Goal: Task Accomplishment & Management: Complete application form

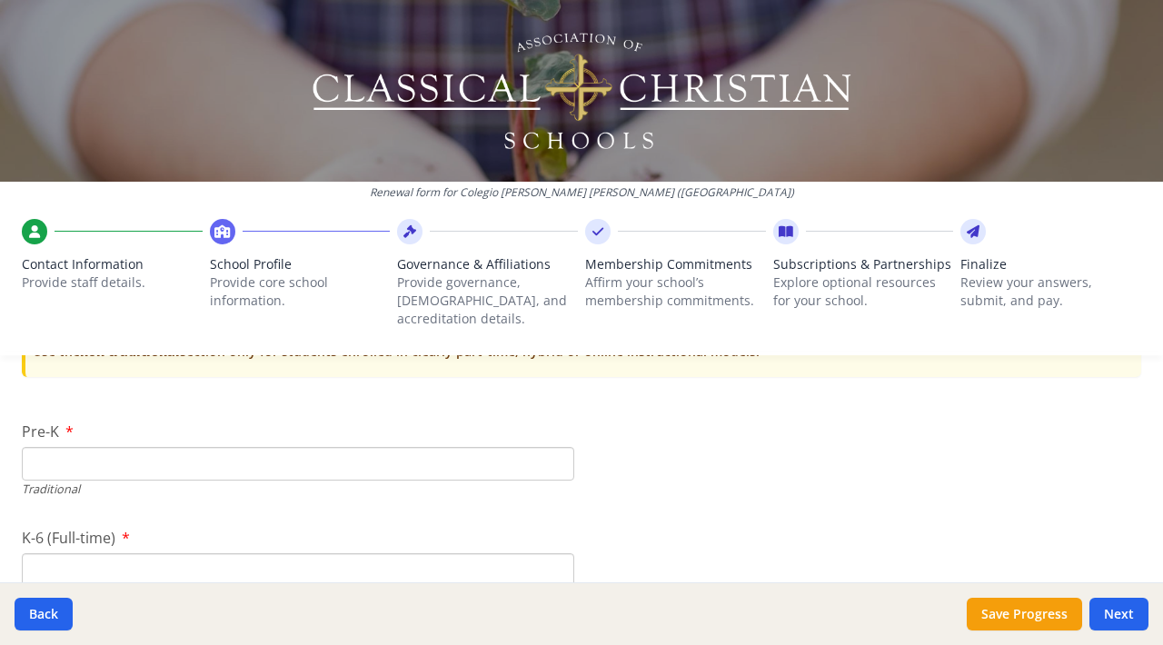
scroll to position [3763, 0]
click at [138, 445] on input "Pre-K" at bounding box center [298, 462] width 552 height 34
type input "46"
click at [209, 551] on input "K-6 (Full-time)" at bounding box center [298, 568] width 552 height 34
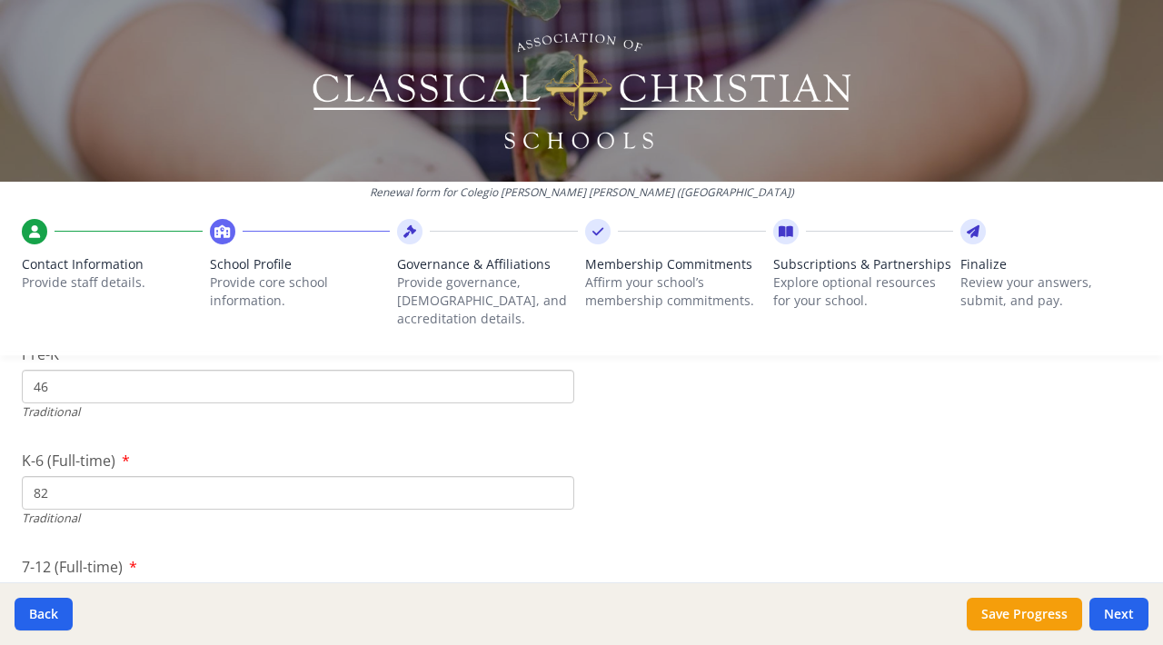
scroll to position [3820, 0]
type input "8"
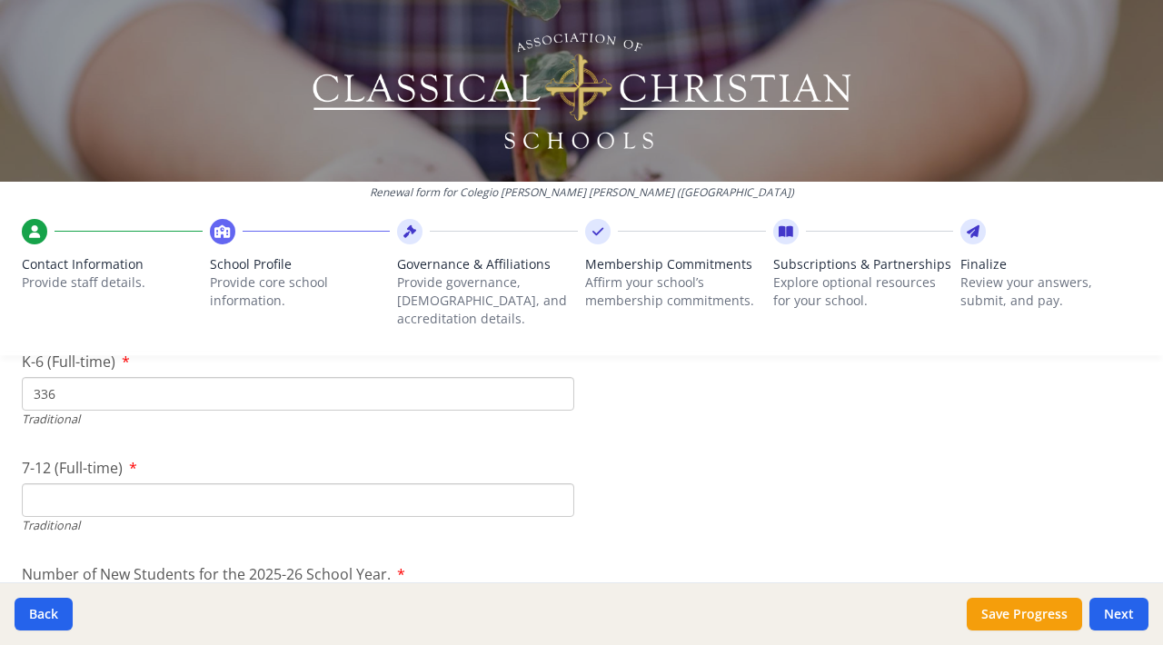
type input "336"
click at [373, 491] on input "7-12 (Full-time)" at bounding box center [298, 500] width 552 height 34
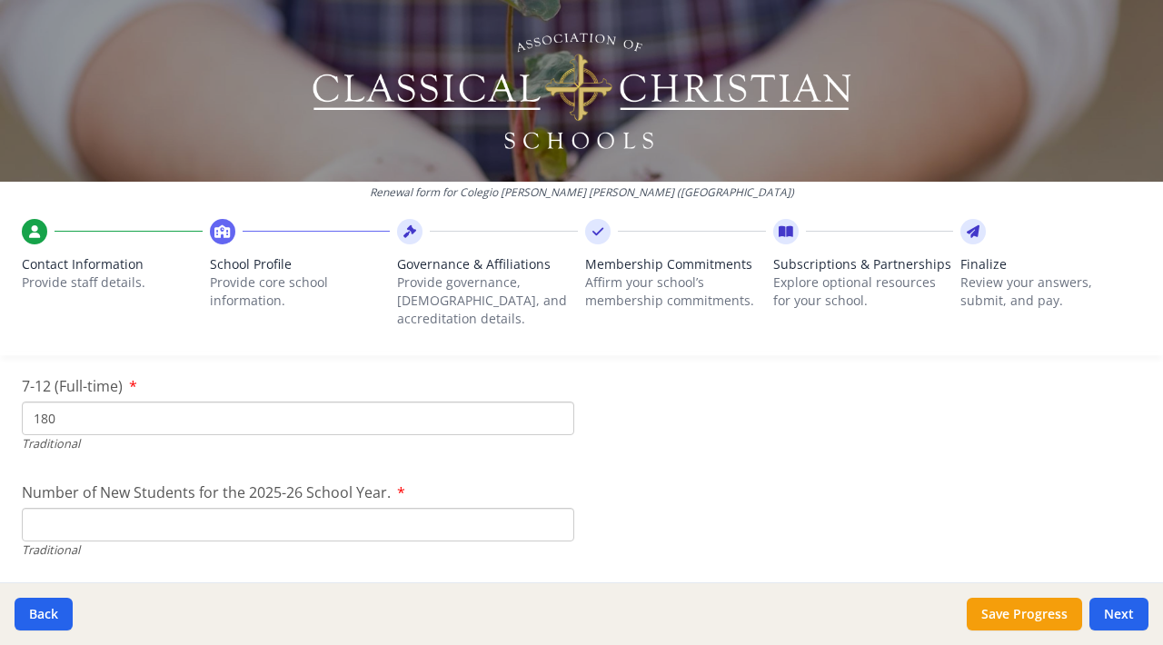
scroll to position [4020, 0]
type input "180"
click at [185, 507] on input "Number of New Students for the 2025-26 School Year." at bounding box center [298, 524] width 552 height 34
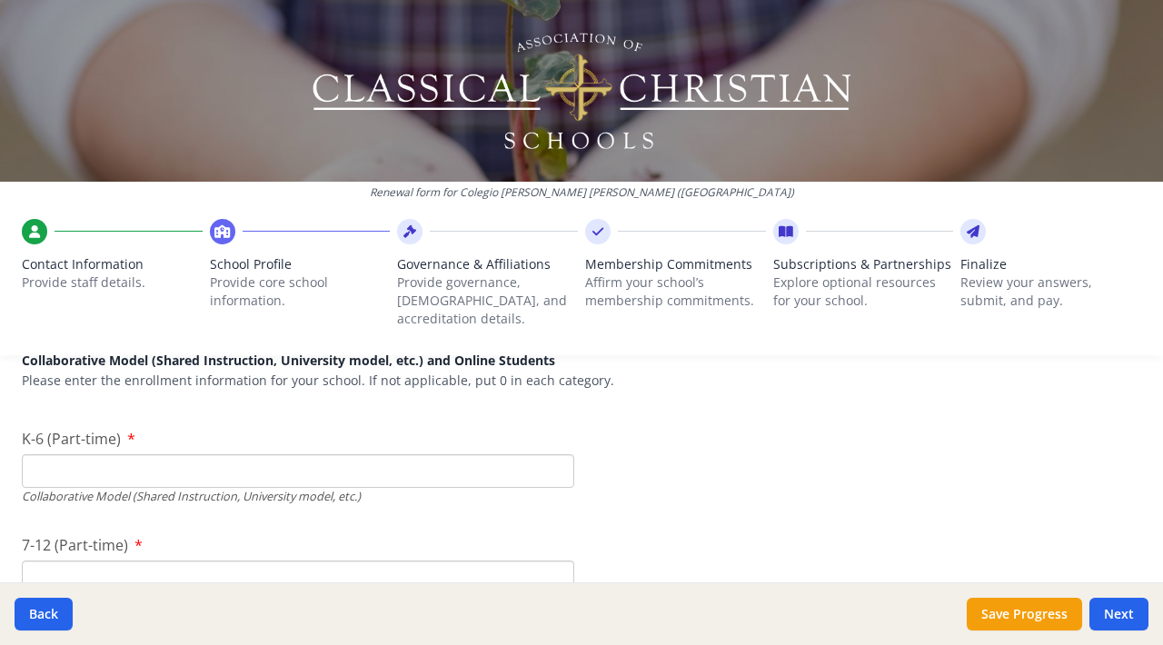
scroll to position [4288, 0]
type input "563"
click at [251, 452] on input "K-6 (Part-time)" at bounding box center [298, 469] width 552 height 34
type input "0"
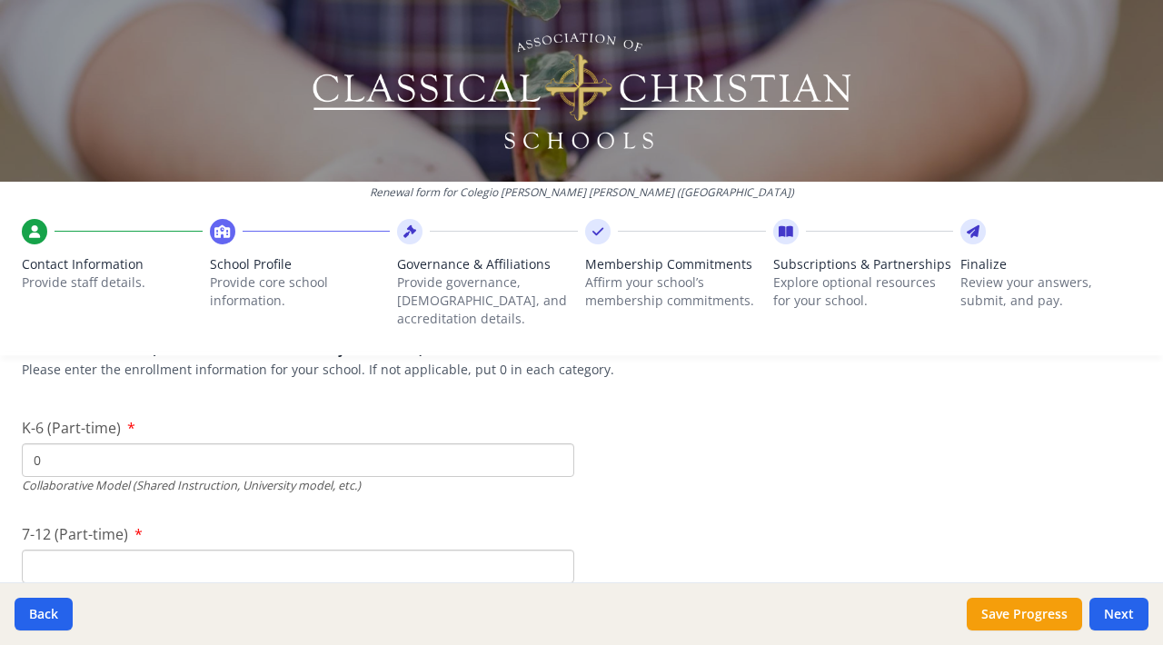
scroll to position [4319, 0]
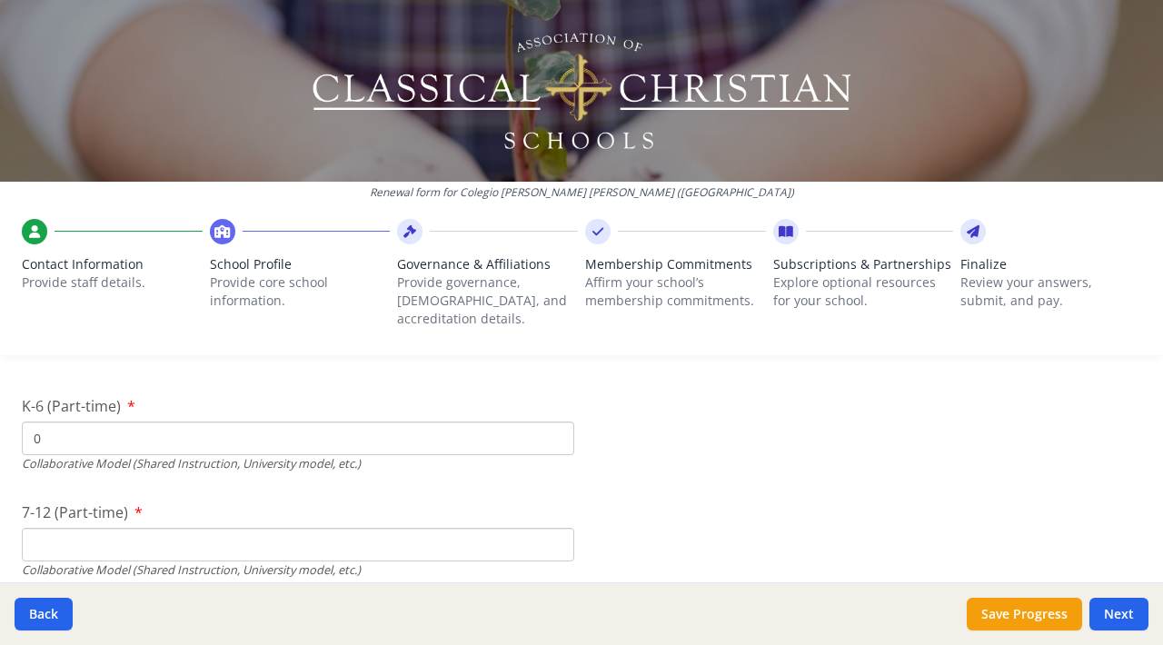
click at [263, 528] on input "7-12 (Part-time)" at bounding box center [298, 545] width 552 height 34
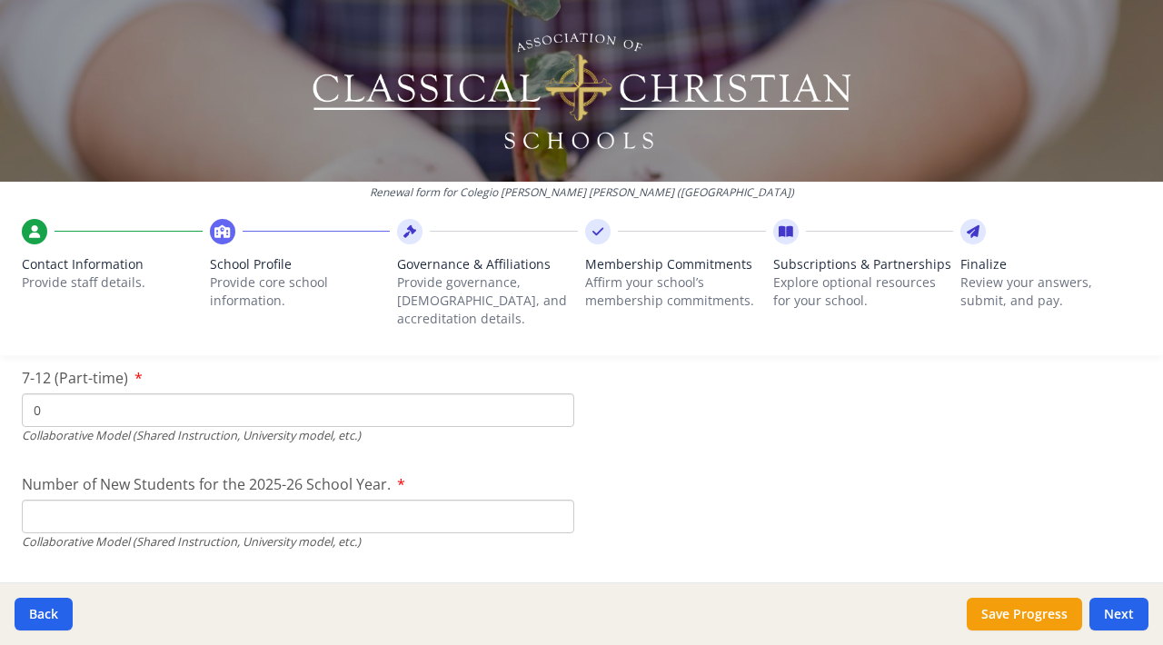
scroll to position [4524, 0]
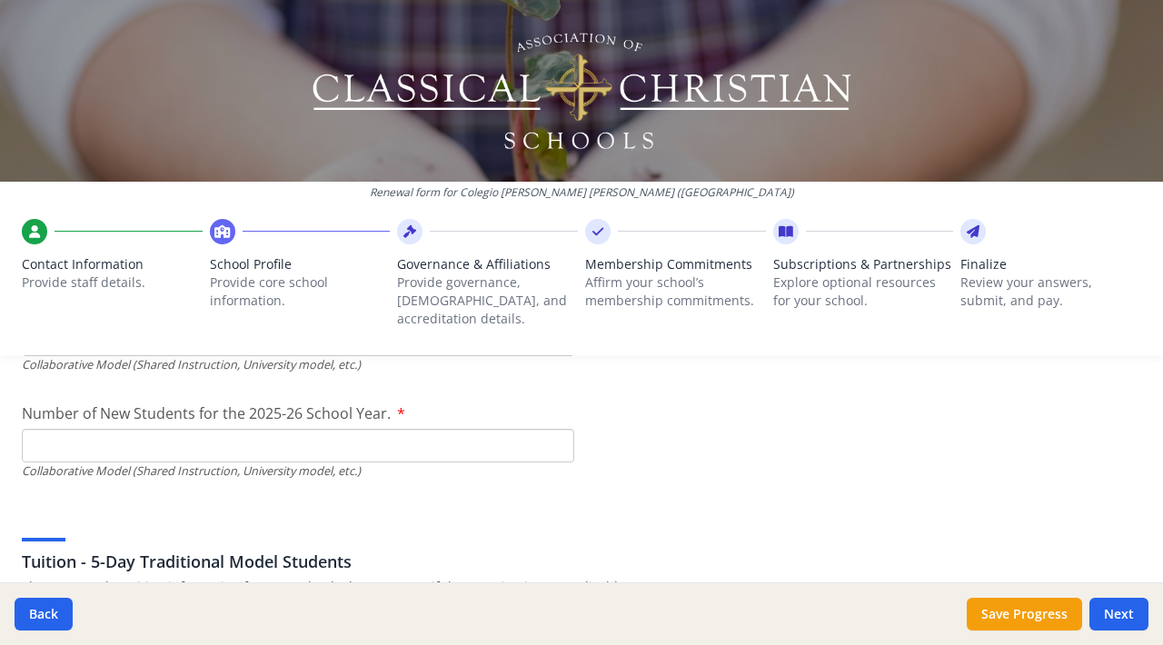
type input "0"
click at [227, 36] on input "Number of New Students for the 2025-26 School Year." at bounding box center [298, 20] width 552 height 34
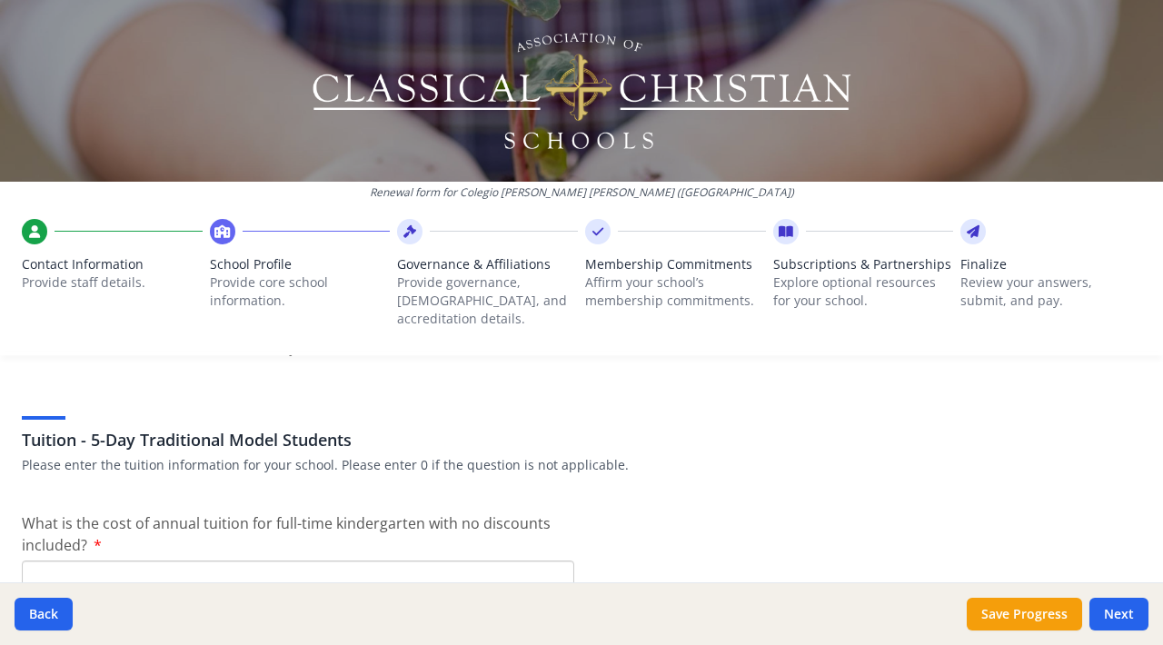
scroll to position [4735, 0]
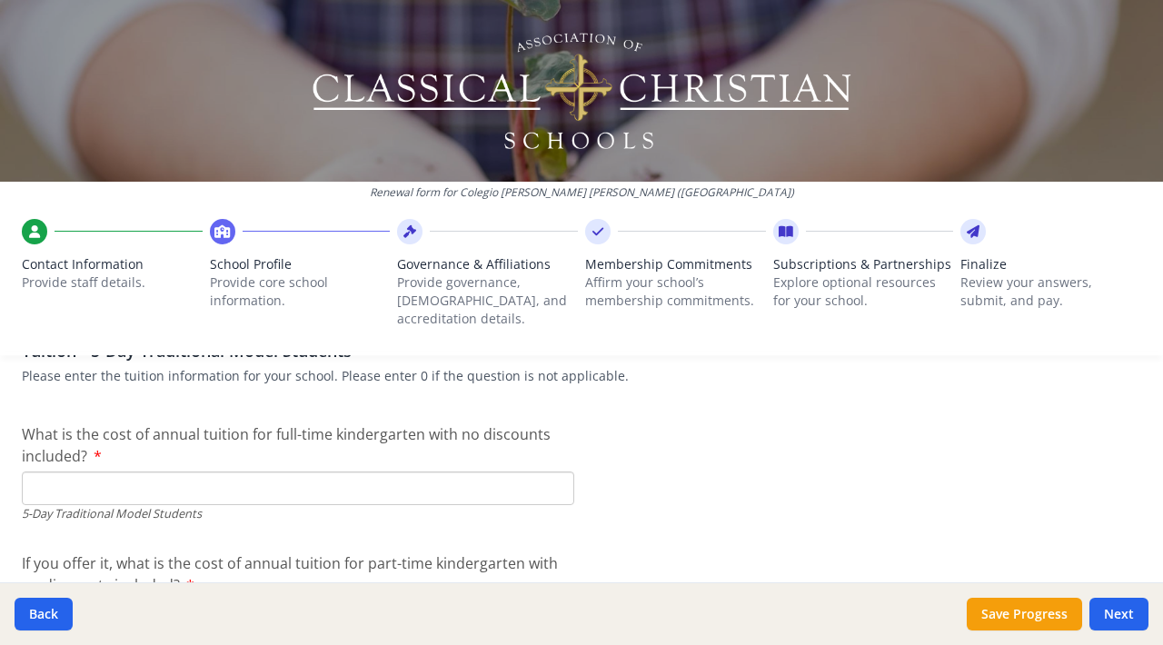
type input "43"
click at [149, 477] on input "What is the cost of annual tuition for full-time kindergarten with no discounts…" at bounding box center [298, 488] width 552 height 34
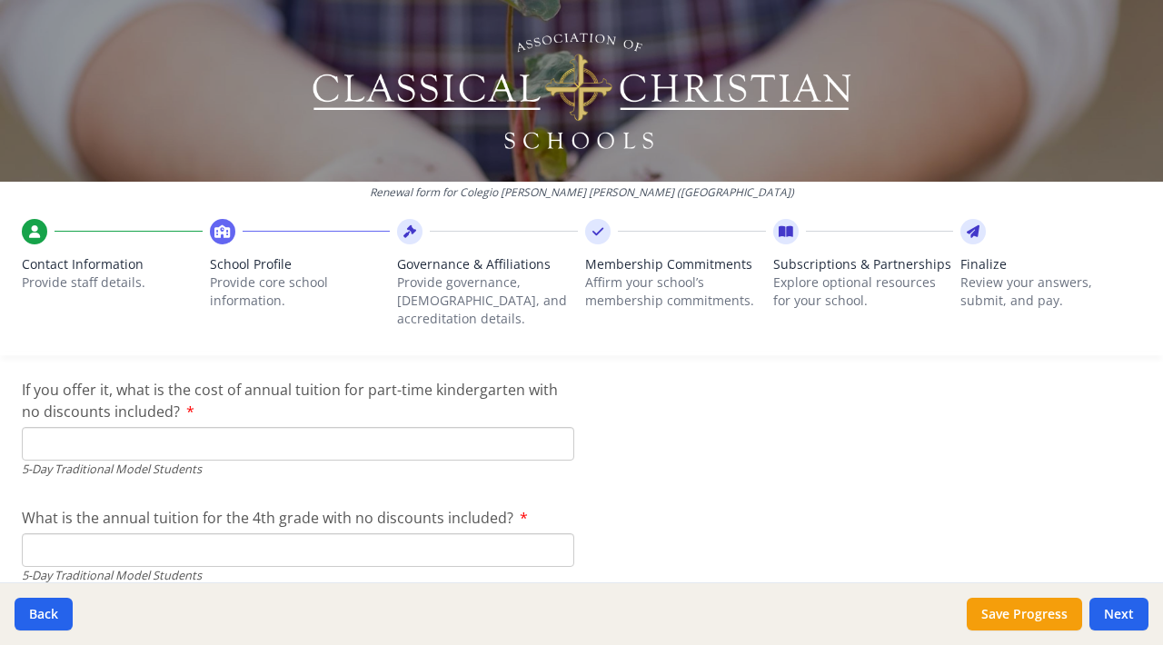
scroll to position [4914, 0]
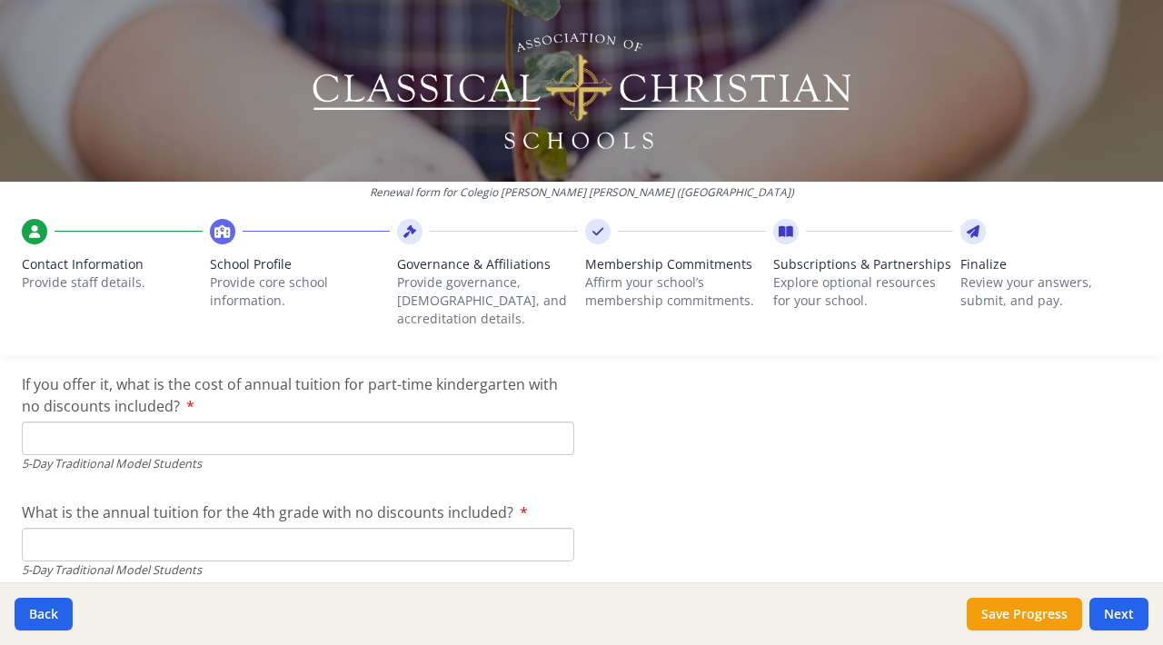
type input "$3 200"
click at [304, 421] on input "If you offer it, what is the cost of annual tuition for part-time kindergarten …" at bounding box center [298, 438] width 552 height 34
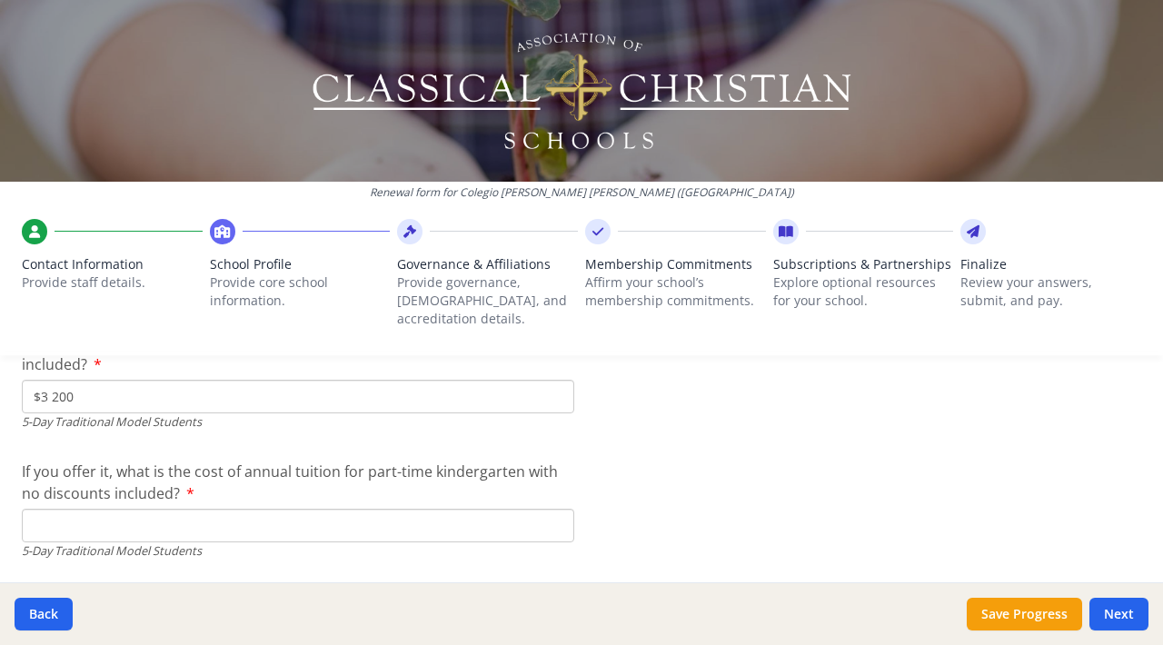
scroll to position [4923, 0]
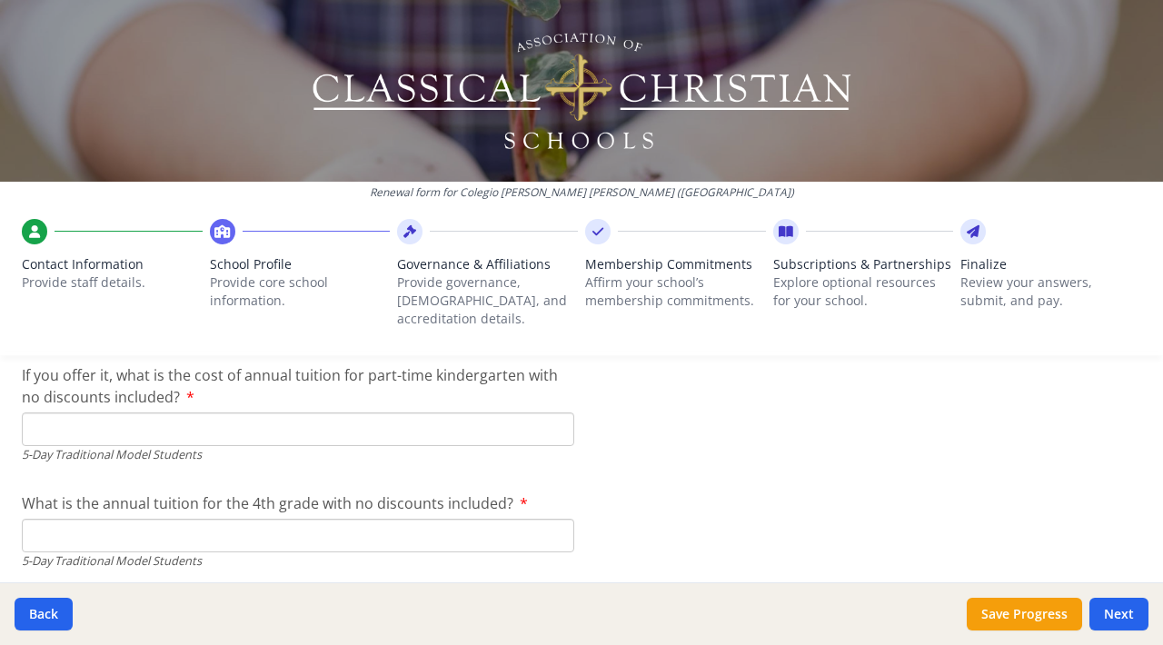
click at [389, 412] on input "If you offer it, what is the cost of annual tuition for part-time kindergarten …" at bounding box center [298, 429] width 552 height 34
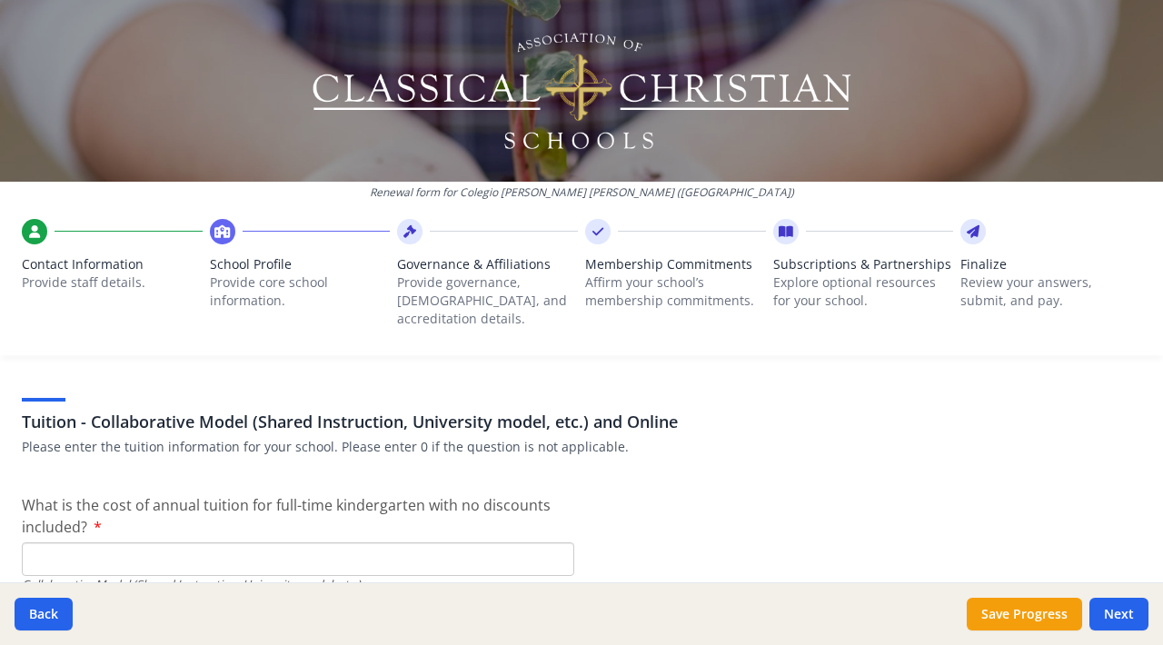
scroll to position [5567, 0]
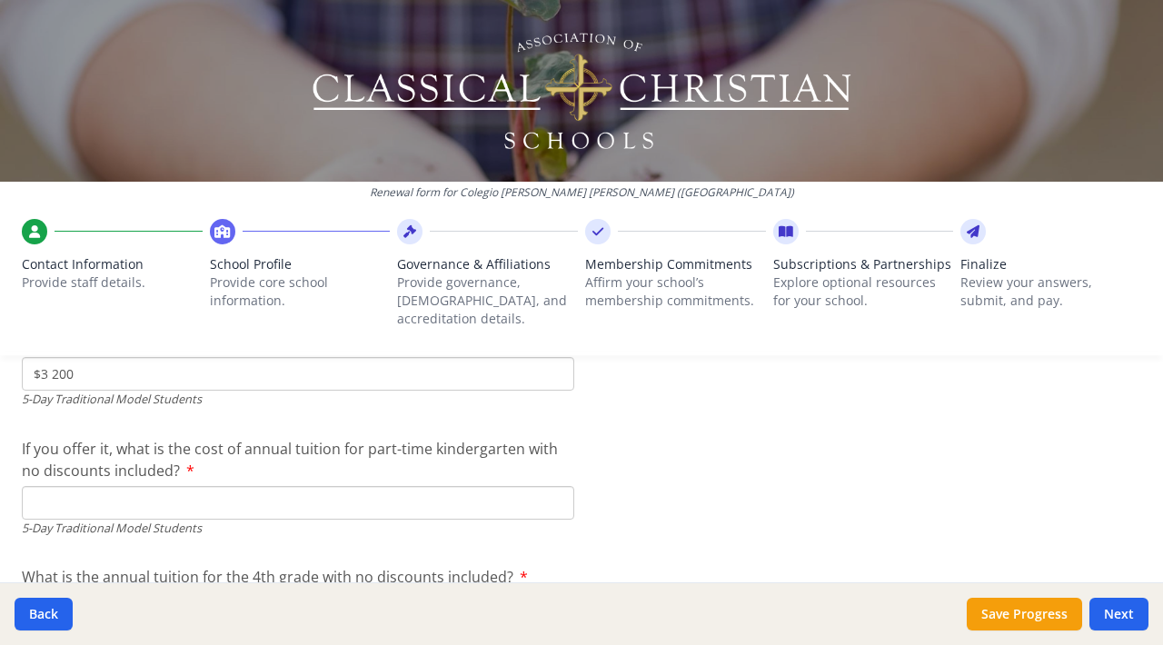
scroll to position [4850, 0]
click at [302, 485] on input "If you offer it, what is the cost of annual tuition for part-time kindergarten …" at bounding box center [298, 502] width 552 height 34
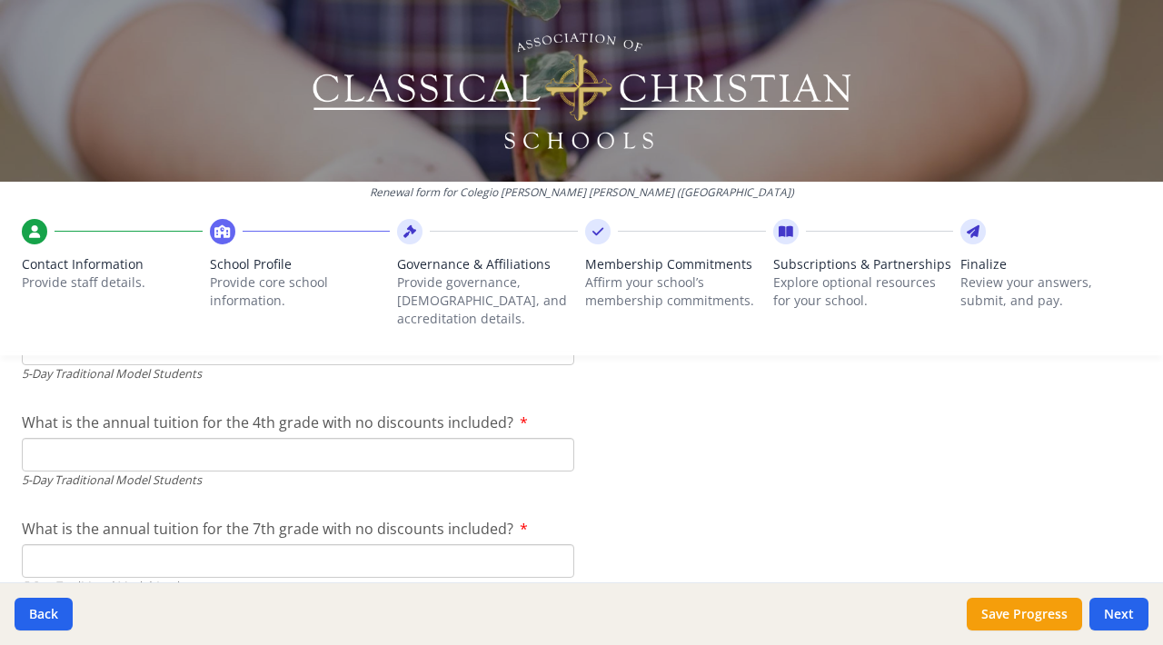
scroll to position [4282, 0]
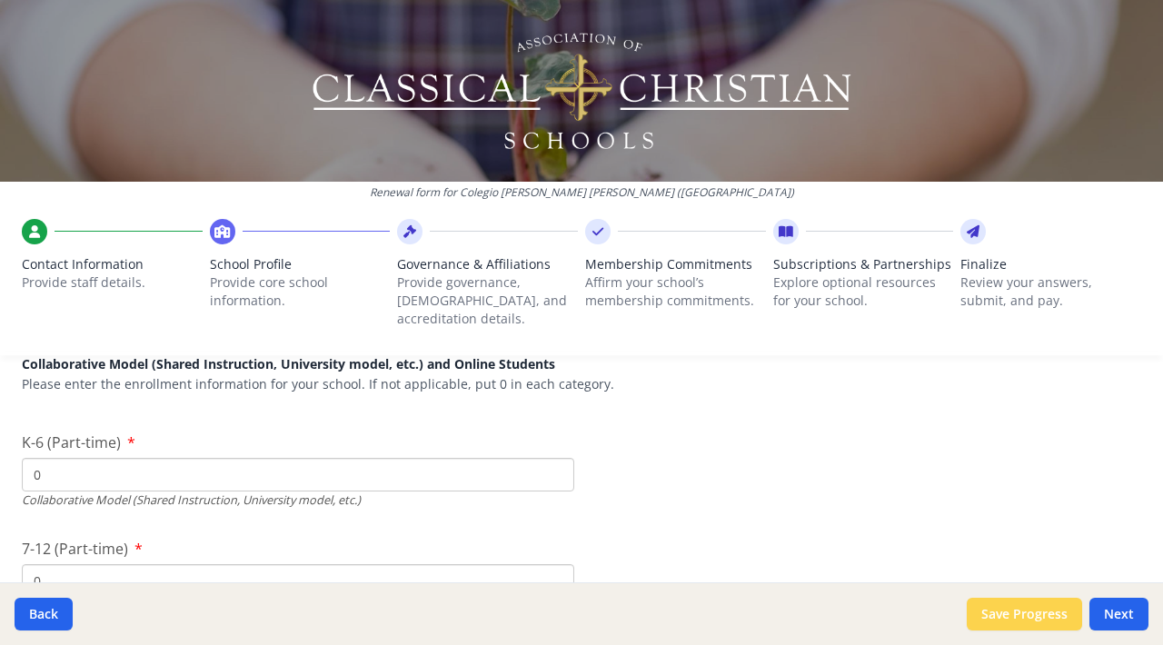
click at [994, 609] on button "Save Progress" at bounding box center [1023, 614] width 115 height 33
